Goal: Use online tool/utility: Utilize a website feature to perform a specific function

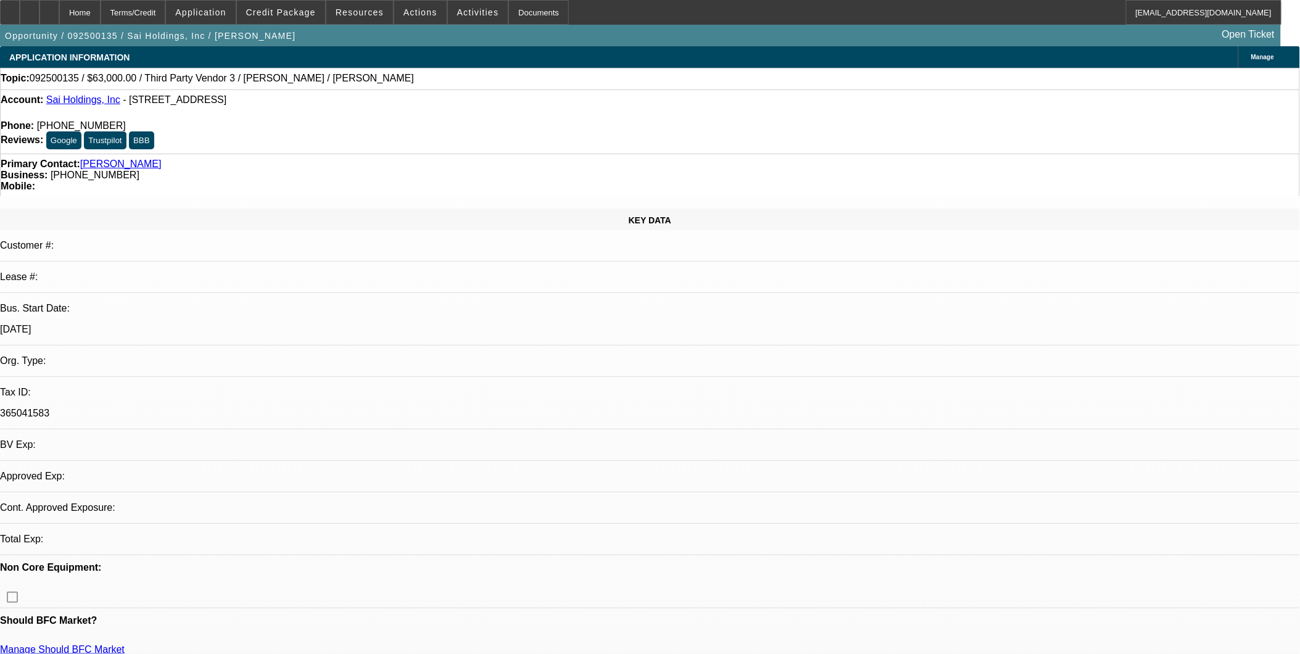
select select "0"
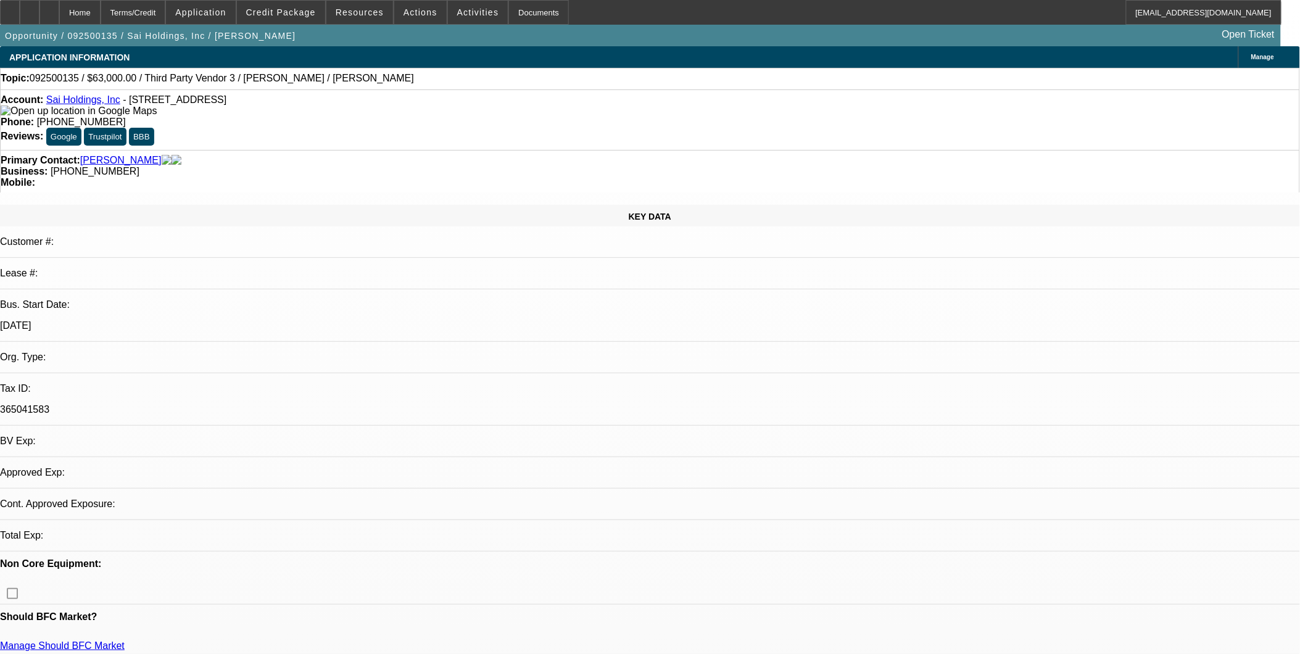
select select "2"
select select "0.1"
select select "1"
select select "2"
select select "4"
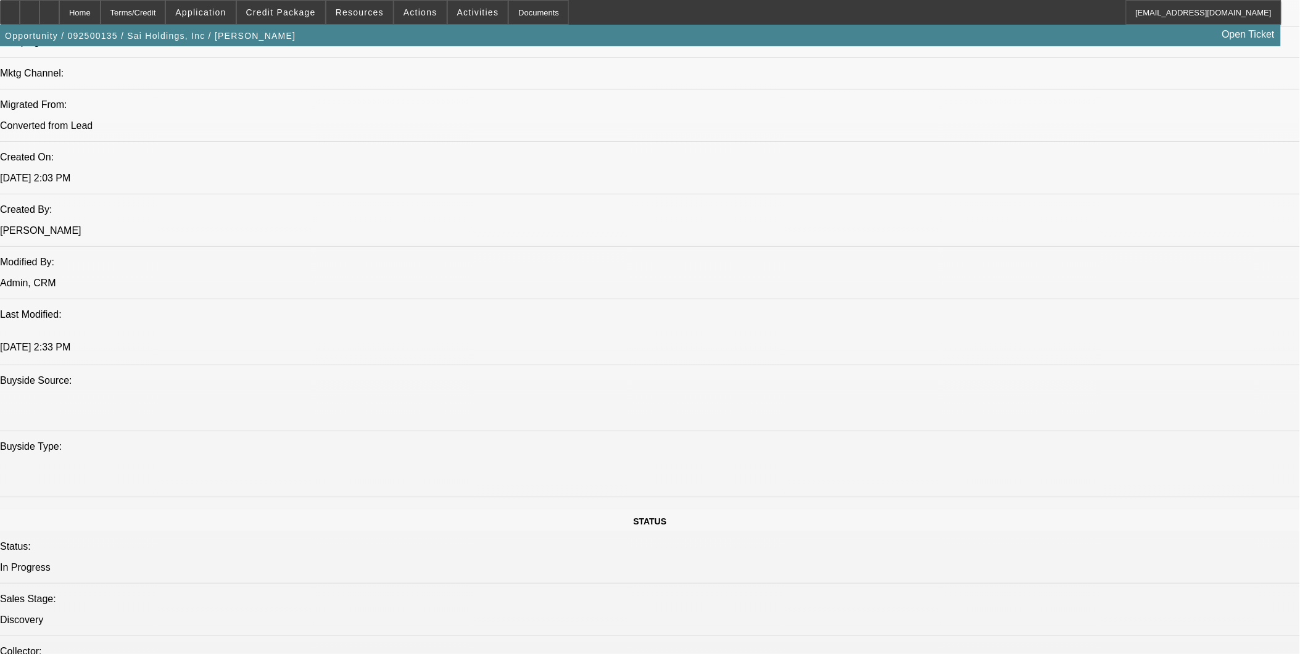
scroll to position [891, 0]
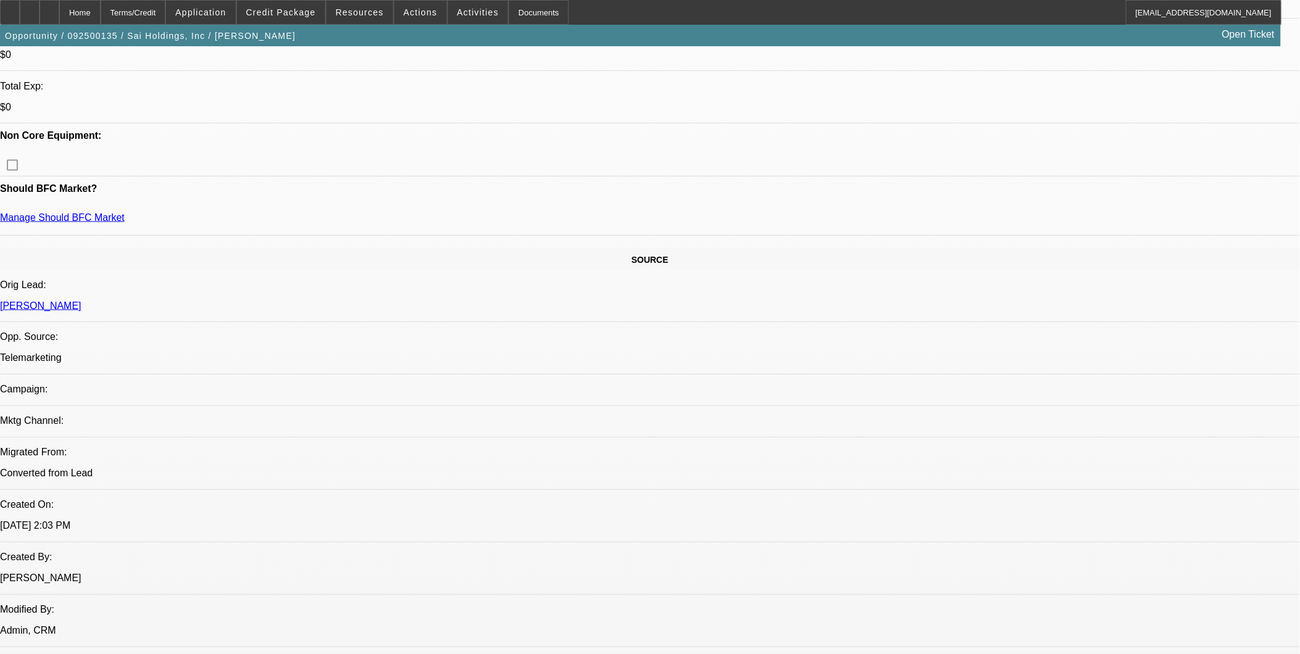
scroll to position [479, 0]
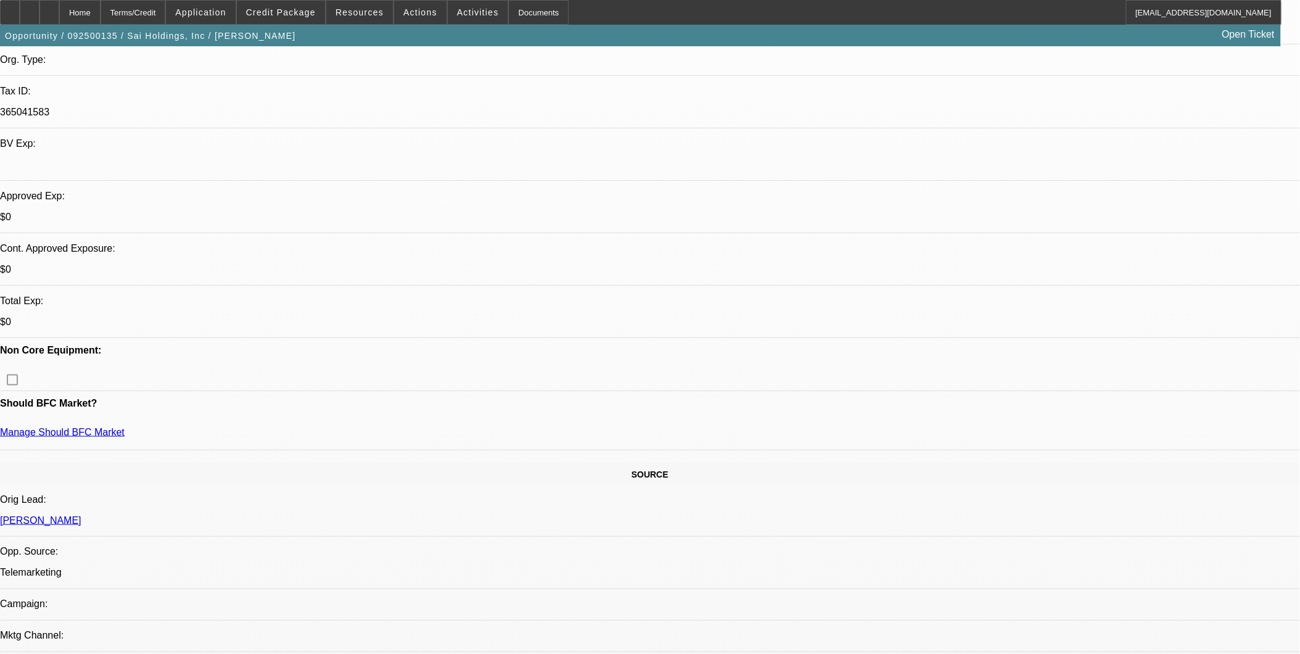
scroll to position [274, 0]
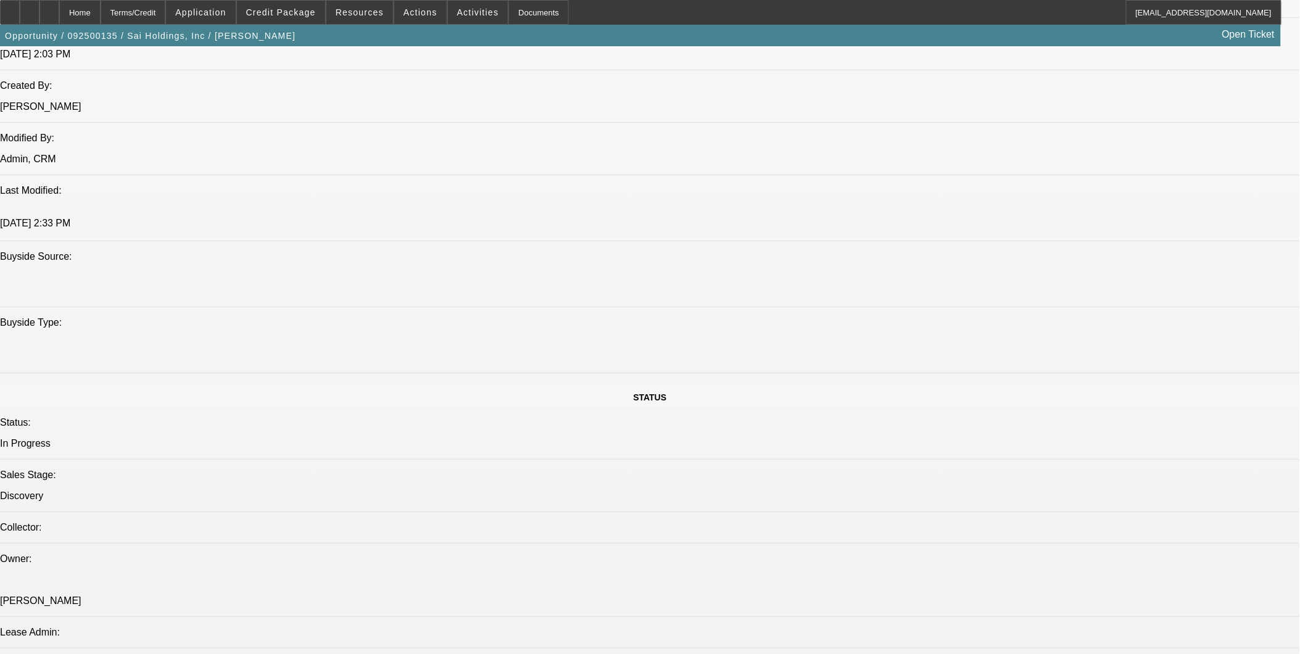
scroll to position [959, 0]
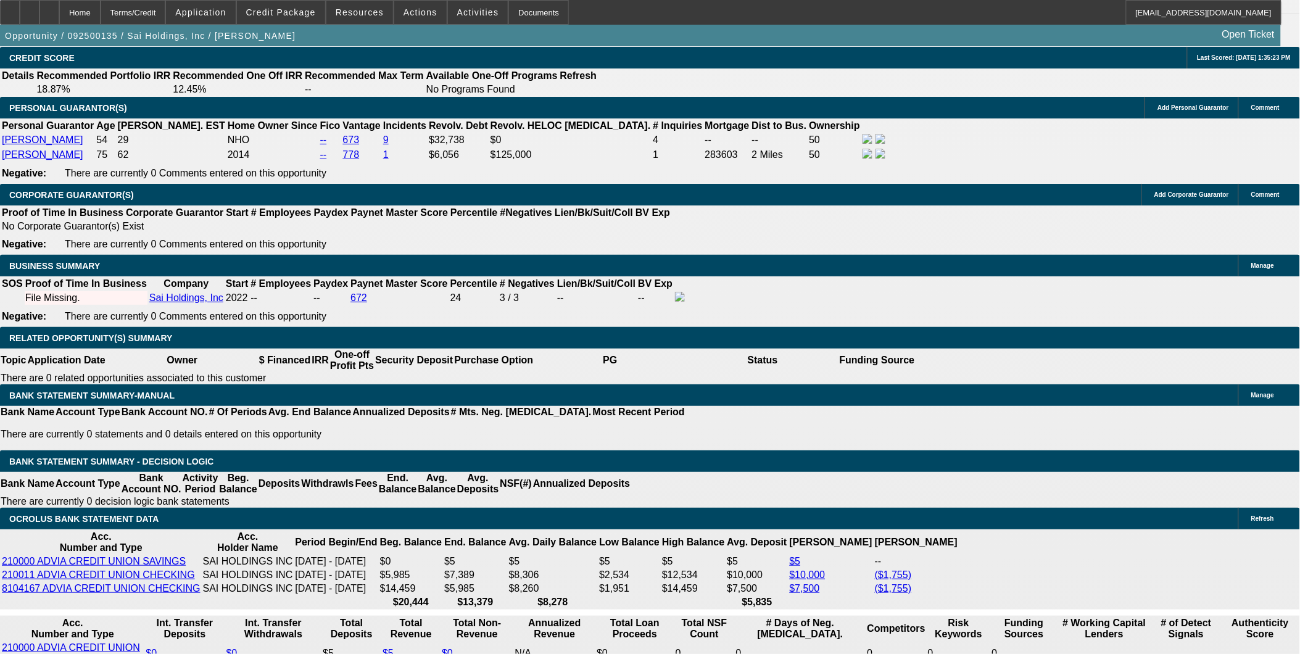
scroll to position [1781, 0]
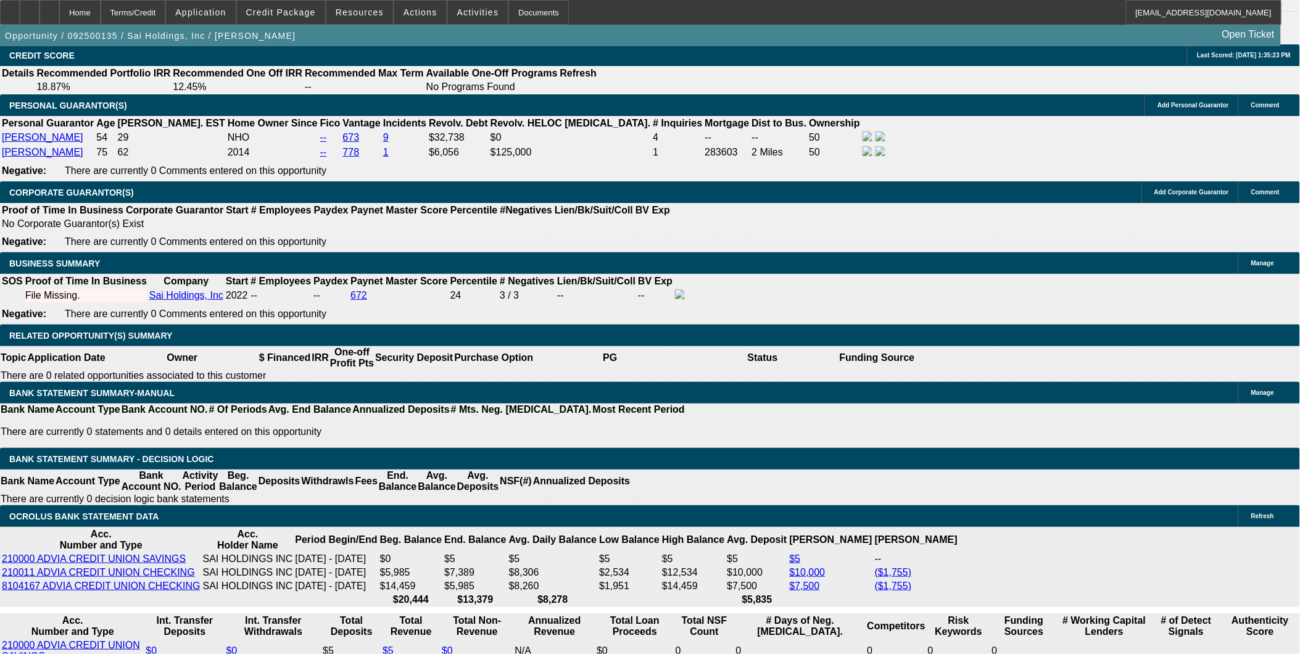
drag, startPoint x: 260, startPoint y: 427, endPoint x: 281, endPoint y: 418, distance: 22.9
type input "48"
type input "23"
type input "$2,733.58"
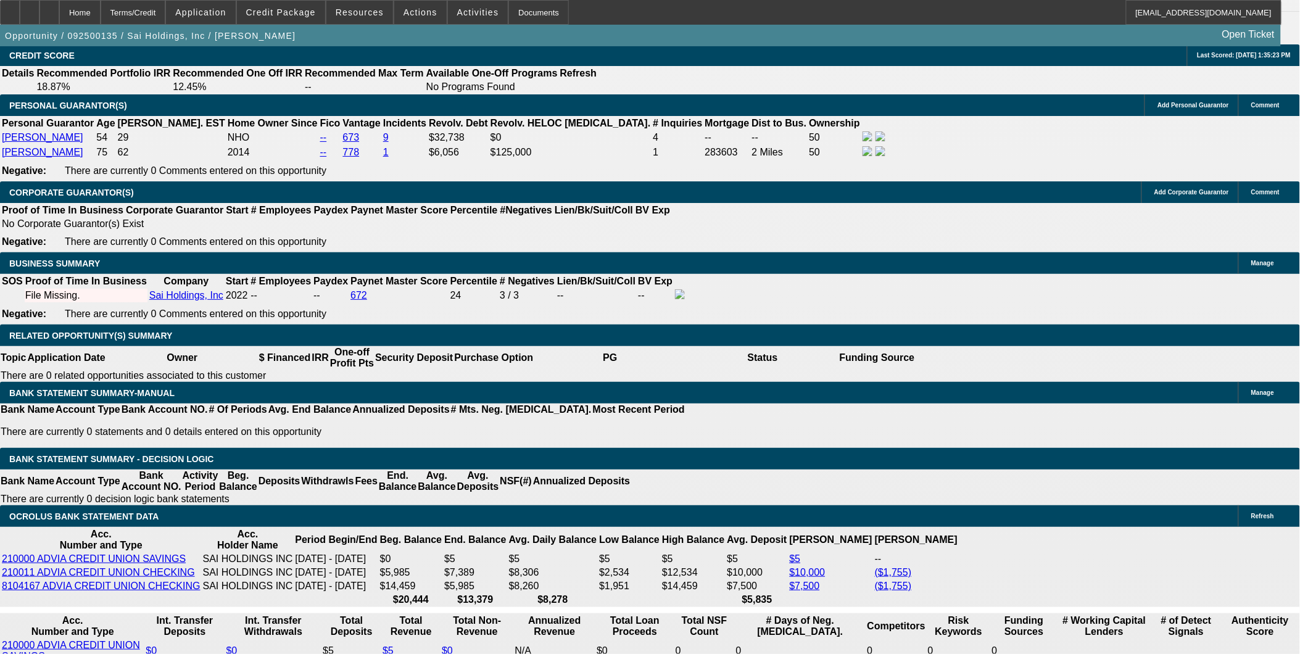
type input "$1,366.79"
type input "23"
type input "$4,038.48"
type input "$2,019.24"
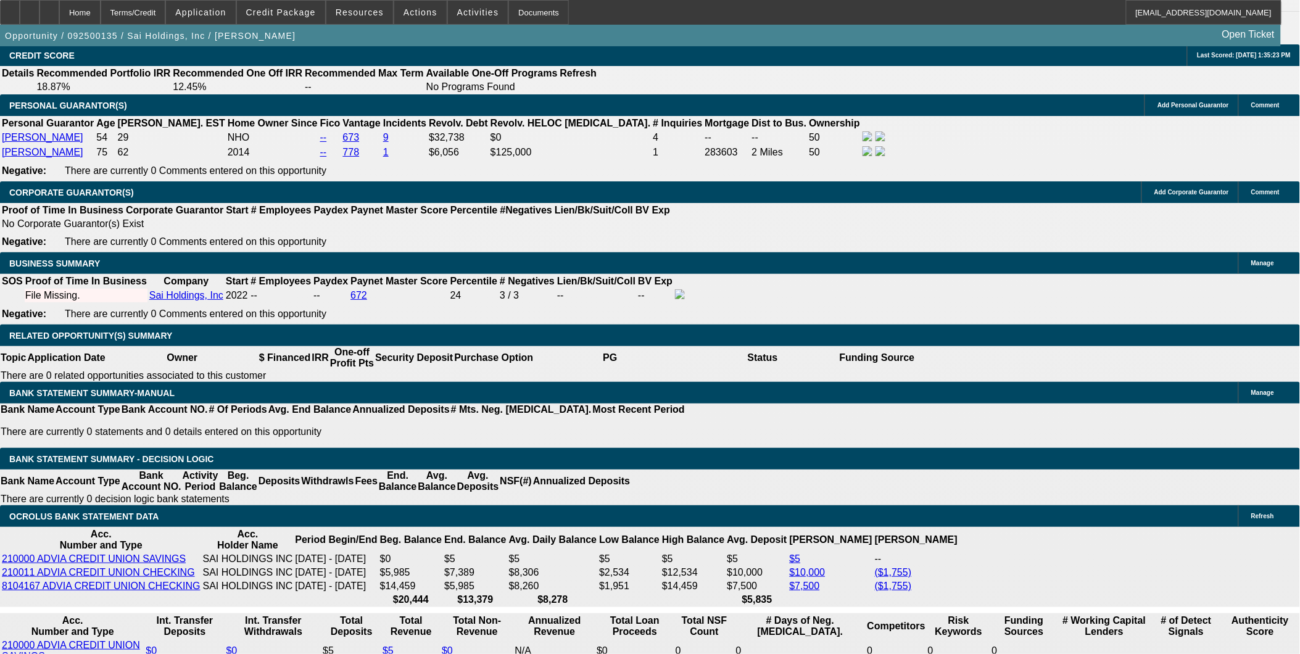
type input "60"
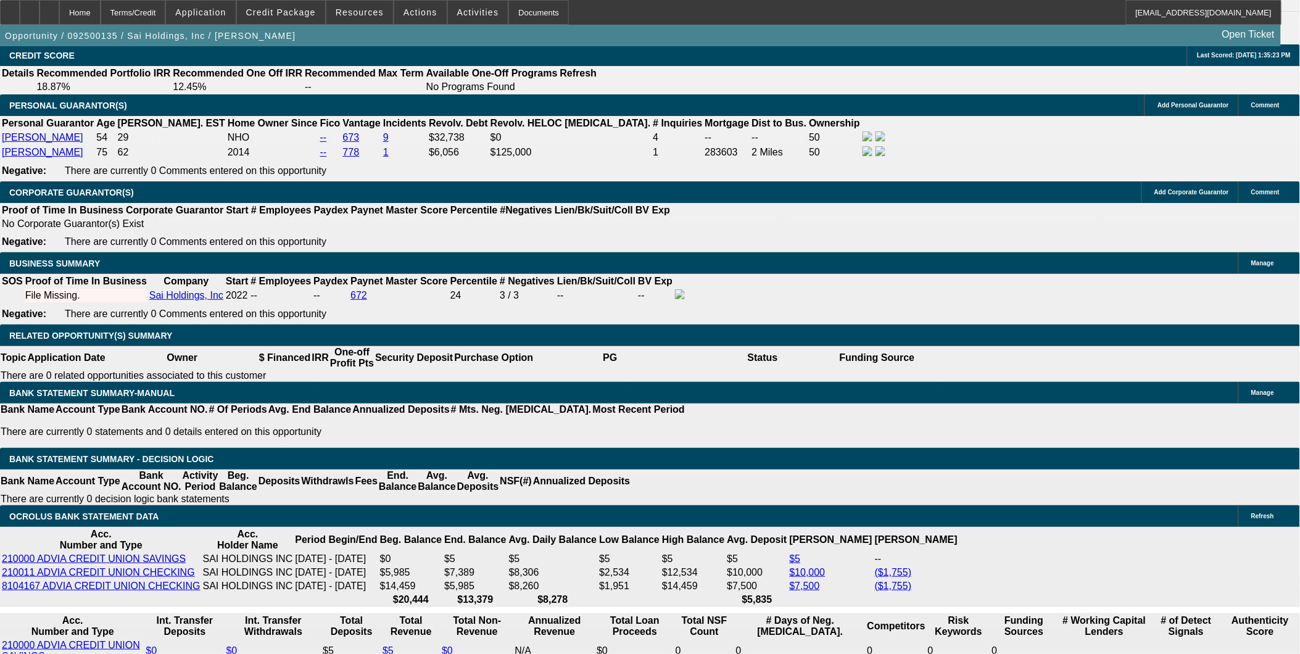
type input "$22,431.04"
type input "$11,215.52"
type input "$3,552.00"
type input "$1,776.00"
type input "60"
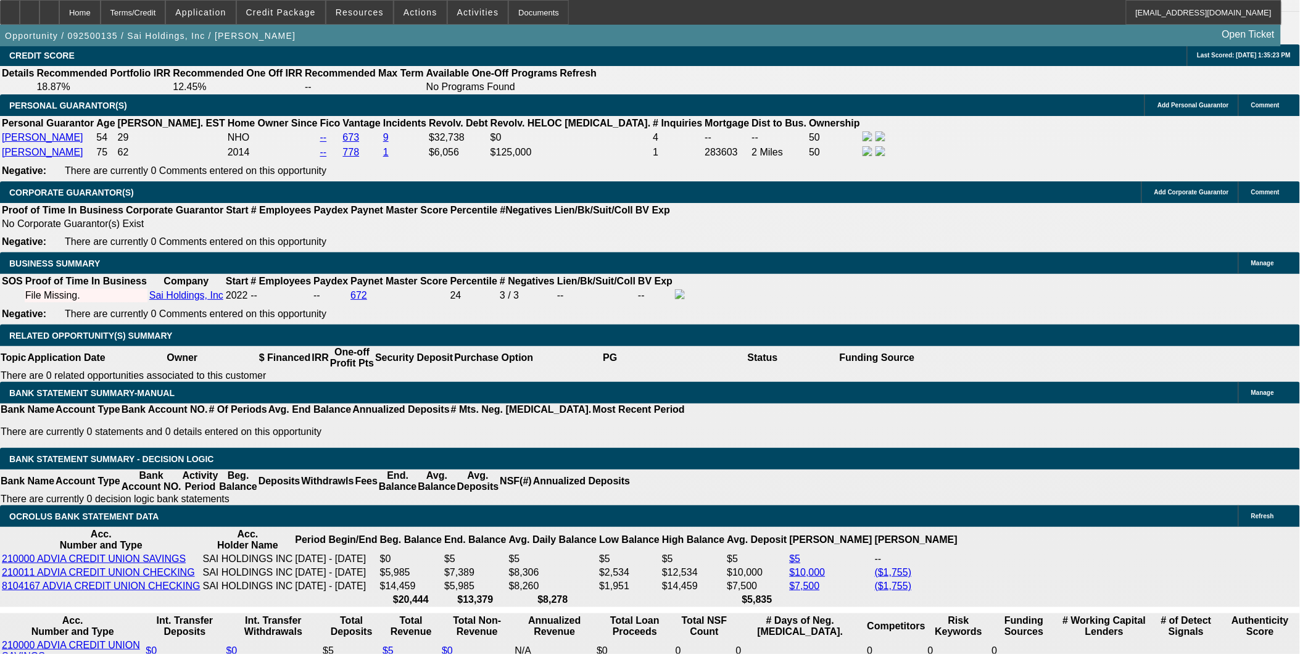
type input "23"
type input "$1,776.00"
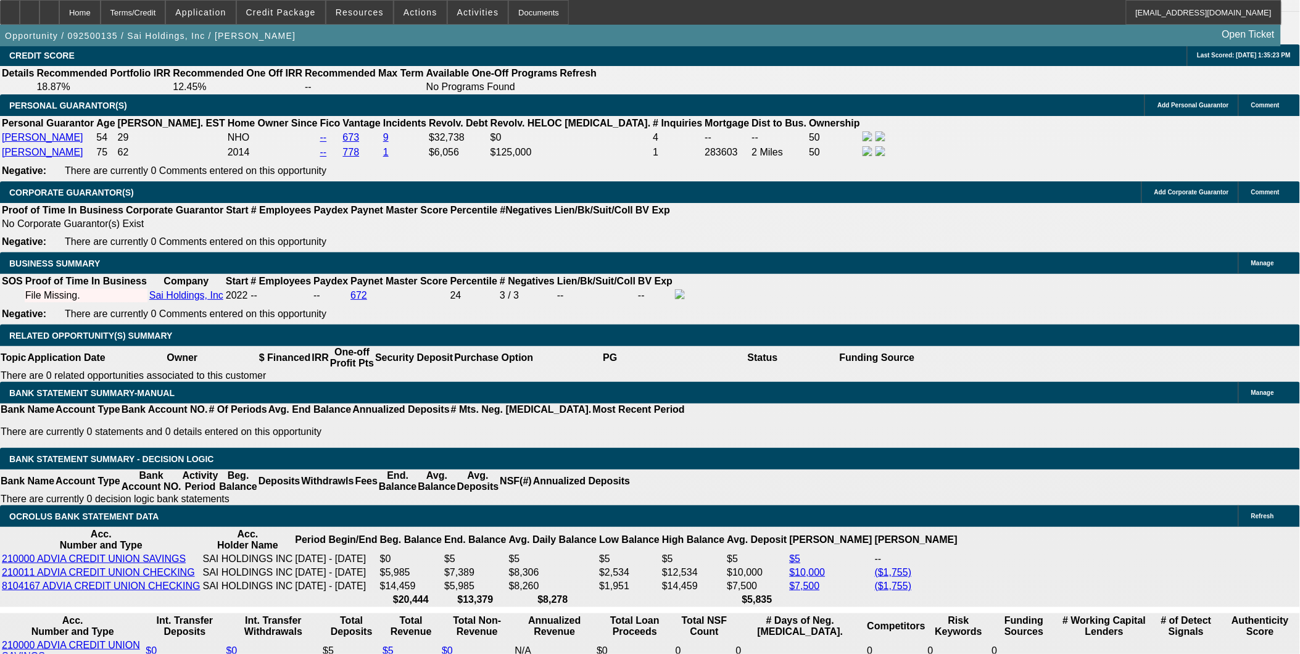
type input "0"
type input "1776"
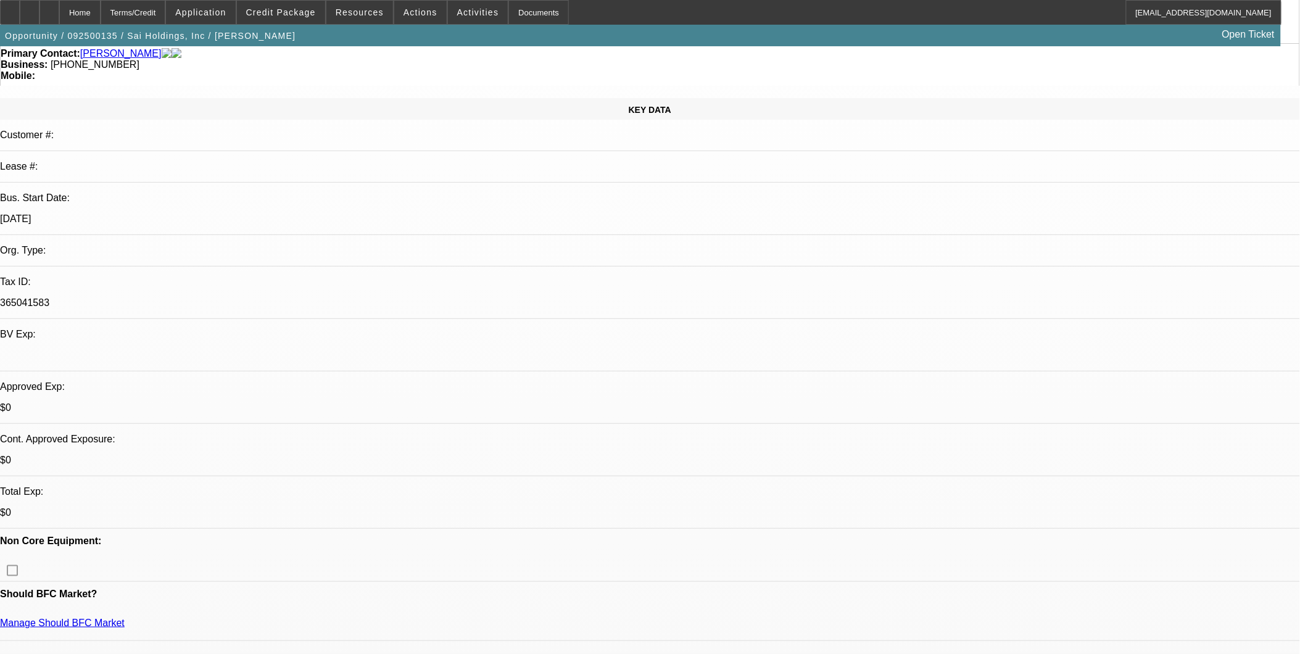
scroll to position [137, 0]
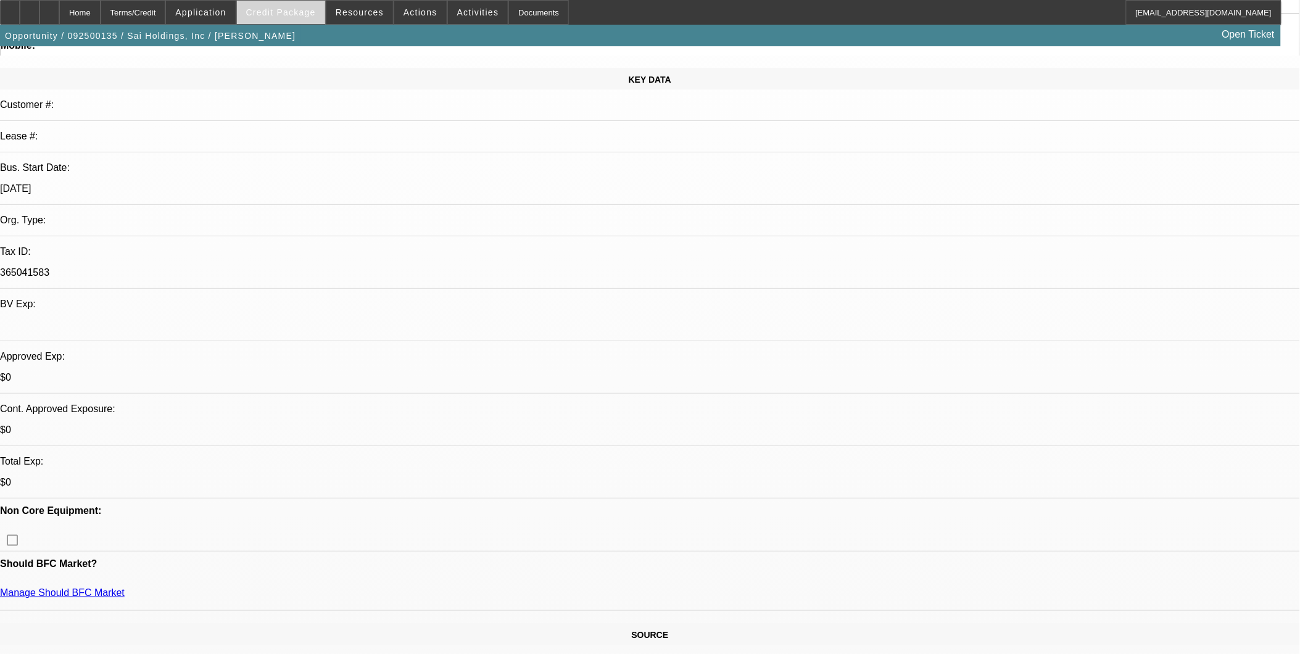
click at [286, 5] on span at bounding box center [281, 13] width 88 height 30
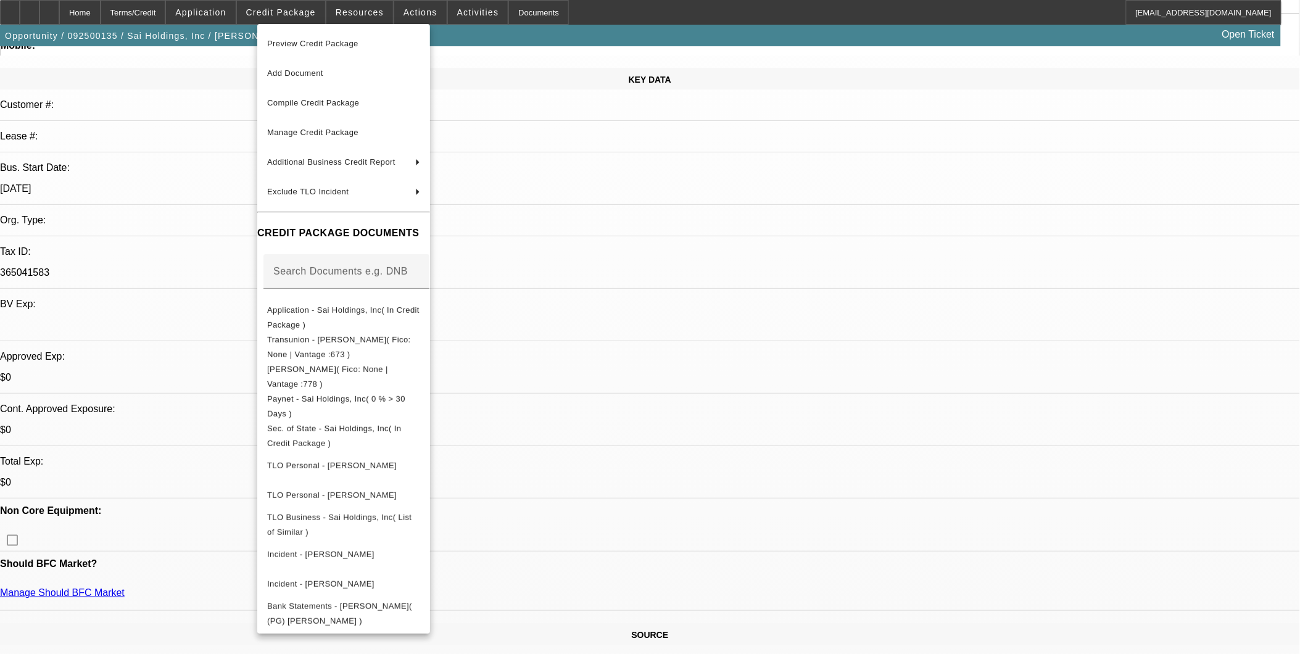
click at [292, 14] on div at bounding box center [650, 327] width 1300 height 654
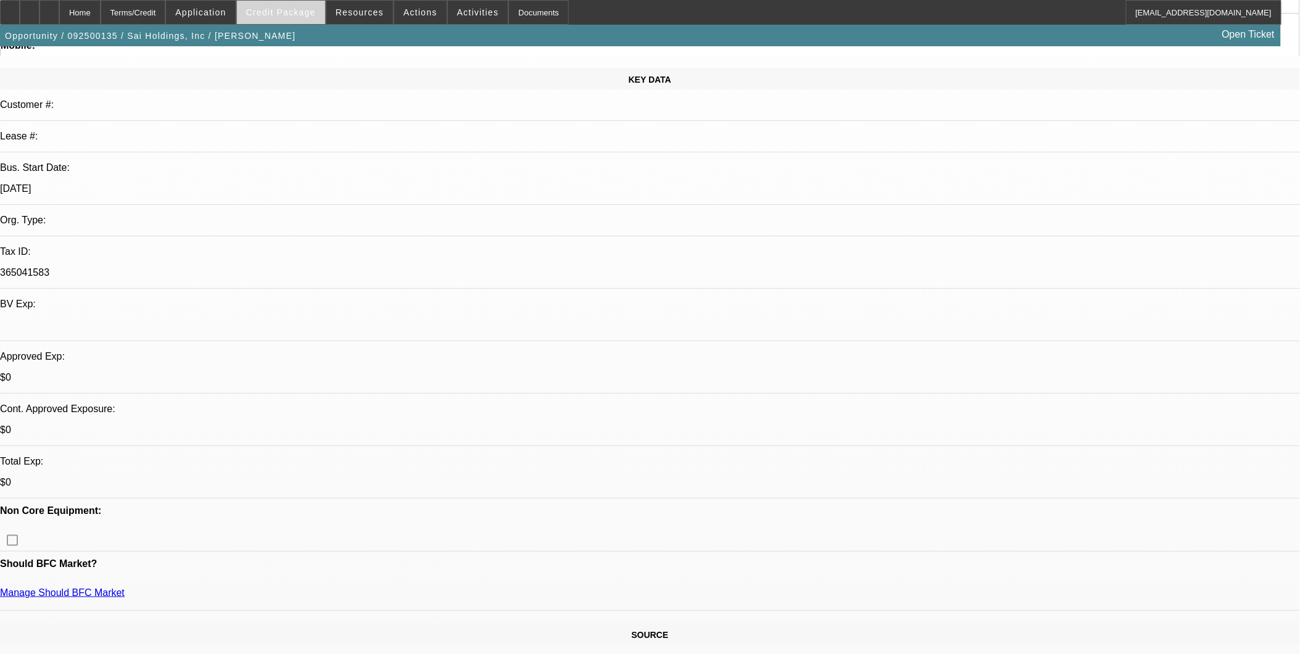
click at [290, 17] on span at bounding box center [281, 13] width 88 height 30
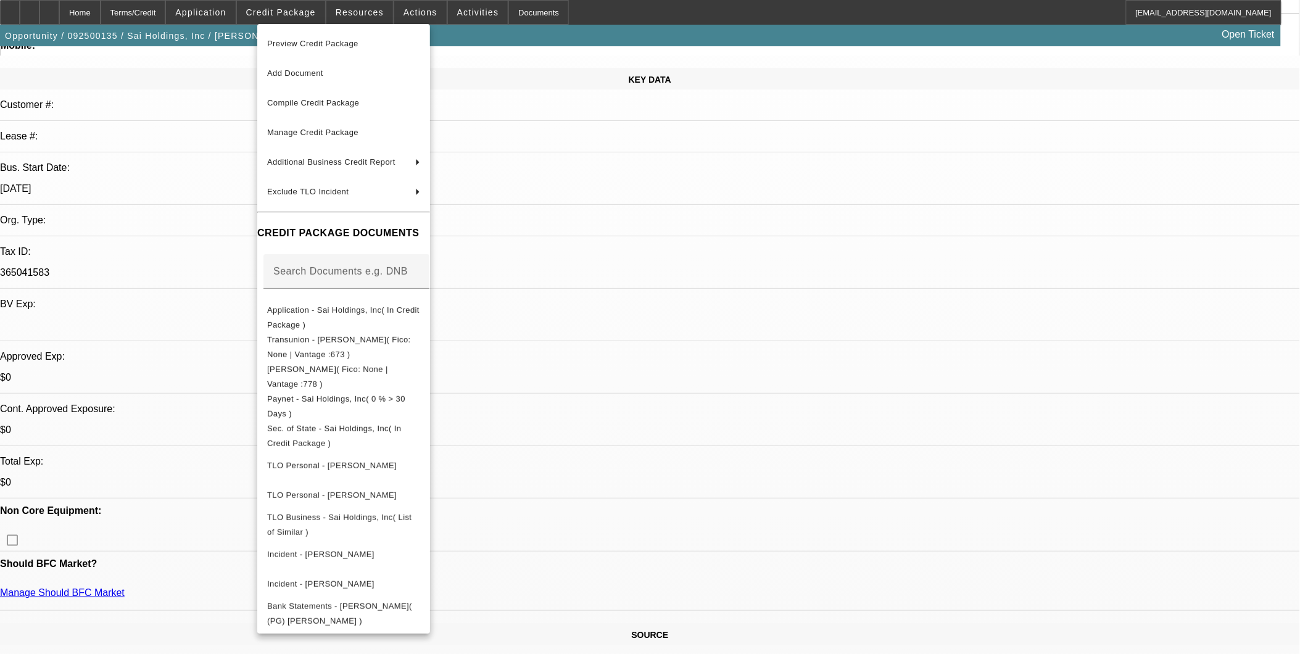
click at [165, 246] on div at bounding box center [650, 327] width 1300 height 654
